Goal: Communication & Community: Ask a question

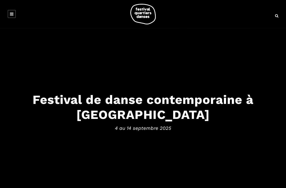
click at [10, 14] on link at bounding box center [12, 14] width 8 height 8
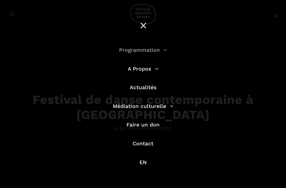
click at [158, 50] on link "Programmation" at bounding box center [143, 50] width 48 height 6
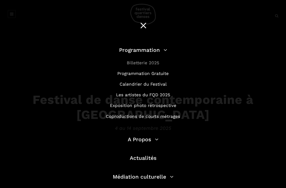
click at [151, 62] on link "Billetterie 2025" at bounding box center [143, 62] width 33 height 5
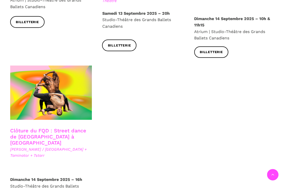
scroll to position [878, 0]
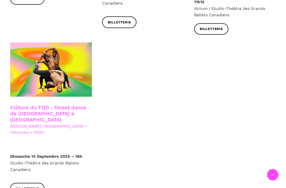
click at [65, 104] on link "Clôture du FQD : Street dance de Copenhague à Montréal" at bounding box center [48, 113] width 76 height 18
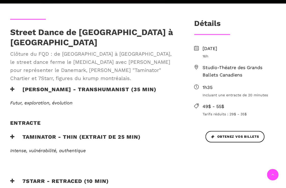
scroll to position [146, 0]
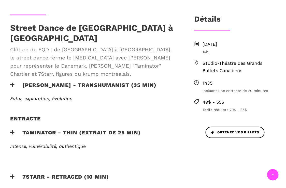
click at [87, 82] on h3 "Lene Boel - TRANSHUMANIST (35 min)" at bounding box center [83, 88] width 146 height 13
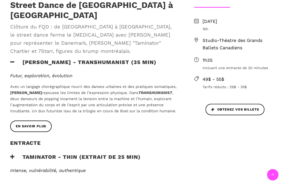
scroll to position [171, 0]
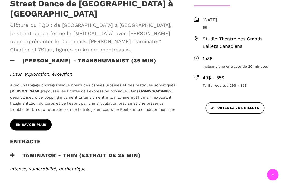
click at [33, 122] on span "En savoir plus" at bounding box center [31, 124] width 30 height 5
click at [139, 82] on p "Avec un langage chorégraphique nourri des danses urbaines et des pratiques soma…" at bounding box center [93, 97] width 167 height 30
click at [89, 152] on h3 "Taminator - Thin (extrait de 25 min)" at bounding box center [75, 158] width 130 height 13
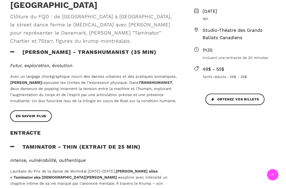
scroll to position [195, 0]
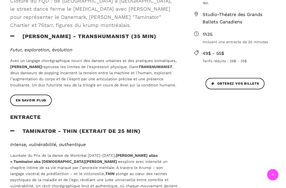
click at [25, 33] on h3 "Lene Boel - TRANSHUMANIST (35 min)" at bounding box center [83, 39] width 146 height 13
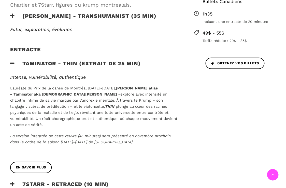
scroll to position [219, 0]
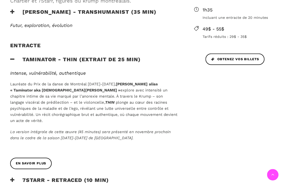
click at [92, 177] on h3 "7Starr - Retraced (10 min)" at bounding box center [59, 183] width 99 height 13
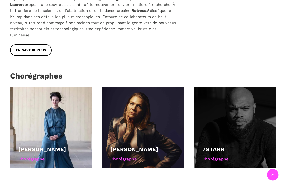
scroll to position [427, 0]
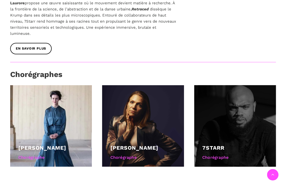
click at [264, 97] on div at bounding box center [235, 126] width 82 height 82
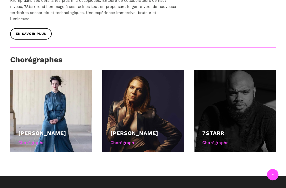
scroll to position [398, 0]
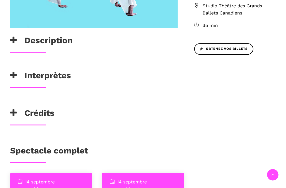
scroll to position [211, 0]
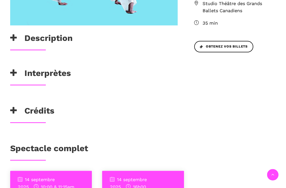
click at [60, 78] on h3 "Interprètes" at bounding box center [40, 74] width 61 height 13
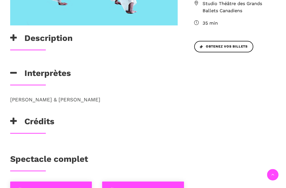
click at [76, 161] on h3 "Spectacle complet" at bounding box center [49, 160] width 78 height 13
click at [67, 163] on h3 "Spectacle complet" at bounding box center [49, 160] width 78 height 13
click at [52, 120] on h3 "Crédits" at bounding box center [32, 122] width 44 height 13
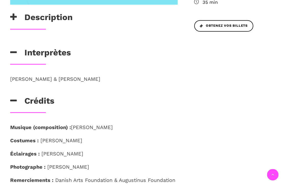
scroll to position [232, 0]
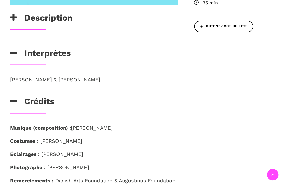
click at [59, 16] on h3 "Description" at bounding box center [41, 19] width 62 height 13
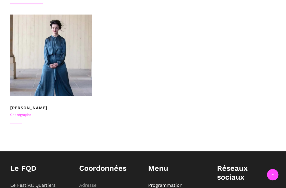
scroll to position [726, 0]
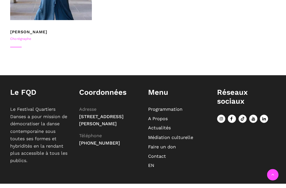
click at [162, 153] on link "Contact" at bounding box center [157, 155] width 18 height 5
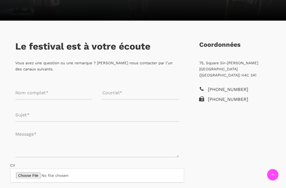
scroll to position [89, 0]
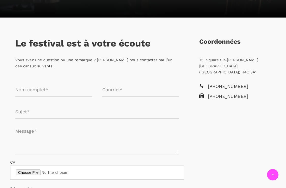
click at [51, 92] on input "Formulaire de contact" at bounding box center [53, 89] width 76 height 13
type input "[PERSON_NAME]"
type input "[EMAIL_ADDRESS][DOMAIN_NAME]"
type input "FQD 2025"
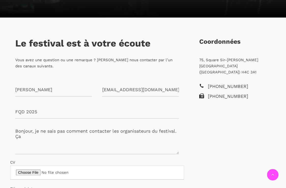
drag, startPoint x: 25, startPoint y: 137, endPoint x: 1, endPoint y: 120, distance: 29.4
click at [15, 131] on textarea "Bonjour, je ne sais pas comment contacter les organisateurs du festival. Ça" at bounding box center [96, 139] width 163 height 30
type textarea "Hi, I've been attending FQD since [DATE]"
